Goal: Contribute content: Add original content to the website for others to see

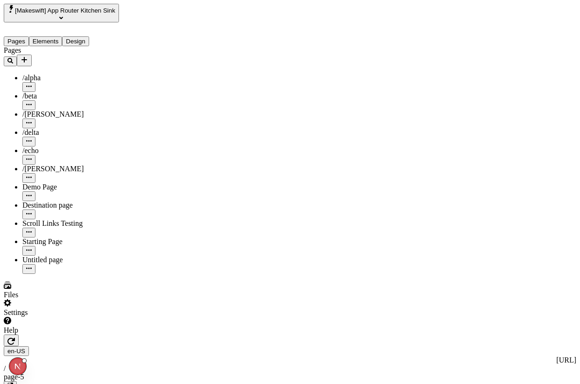
type input "Hello"
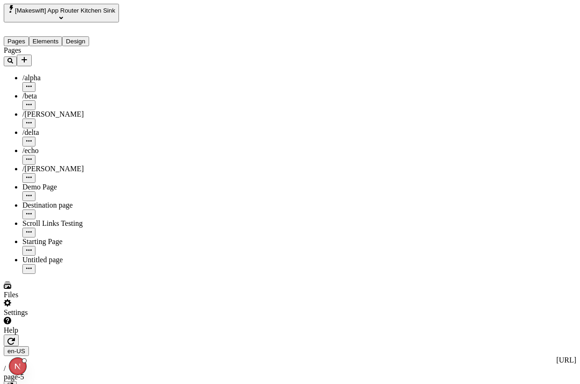
type input "Goodbye"
click div "Simple Text"
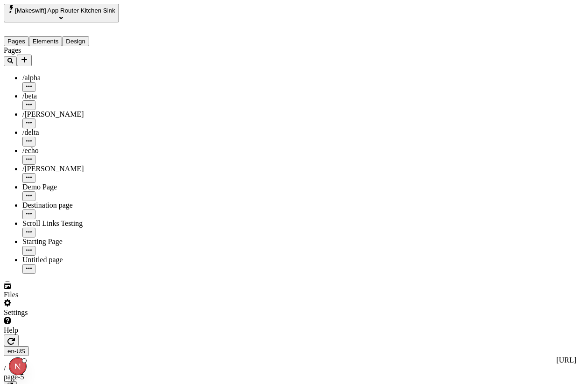
type input "How are you?"
click at [98, 334] on div "Help" at bounding box center [68, 326] width 129 height 18
click at [102, 359] on span "Copy diagnostics" at bounding box center [81, 363] width 52 height 8
